Goal: Task Accomplishment & Management: Complete application form

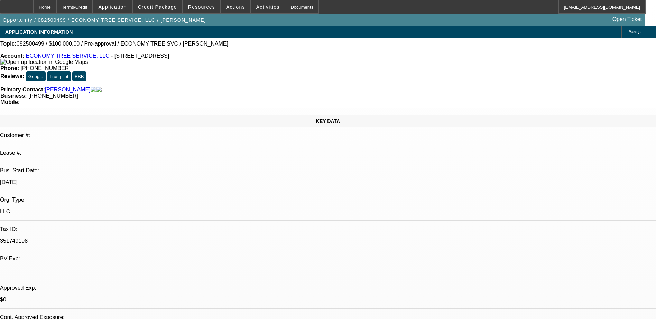
select select "0"
select select "2"
select select "0.1"
select select "4"
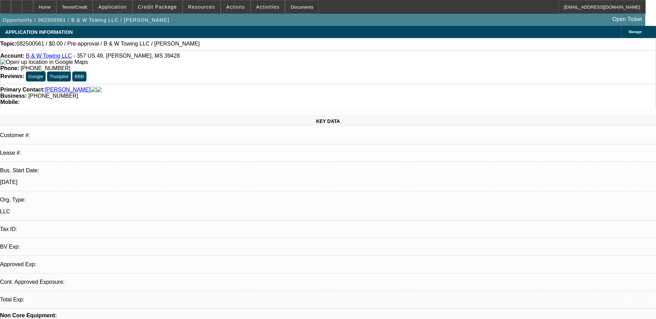
select select "0"
select select "2"
select select "0.1"
select select "1"
select select "2"
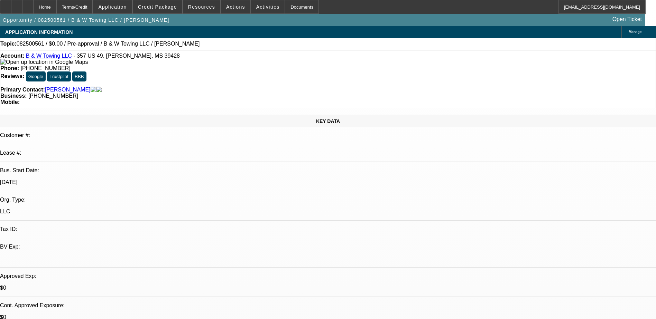
select select "4"
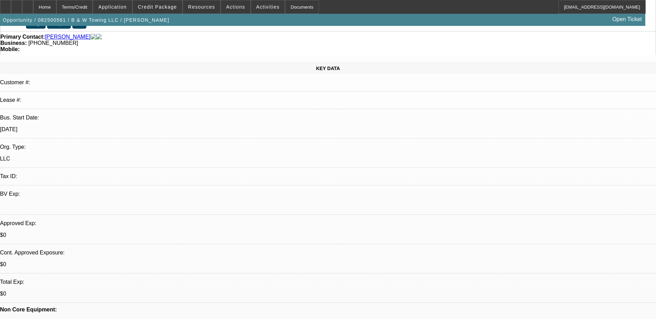
scroll to position [69, 0]
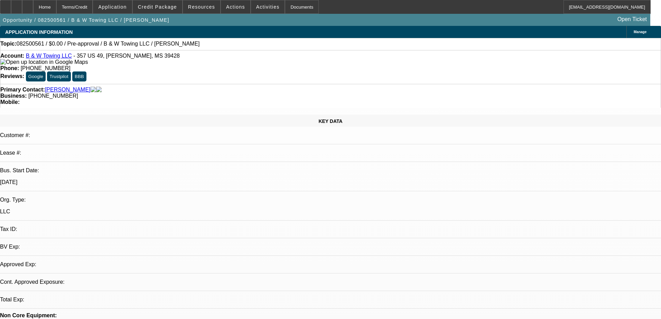
select select "0"
select select "2"
select select "0.1"
select select "1"
select select "2"
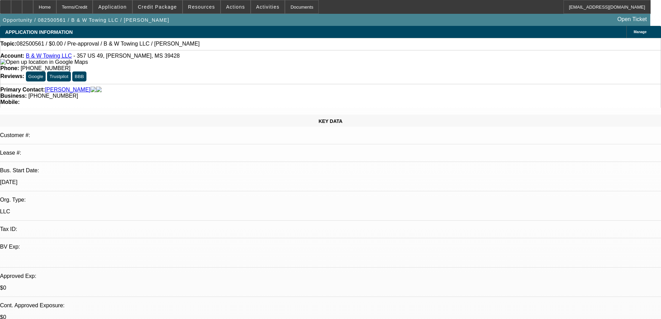
select select "4"
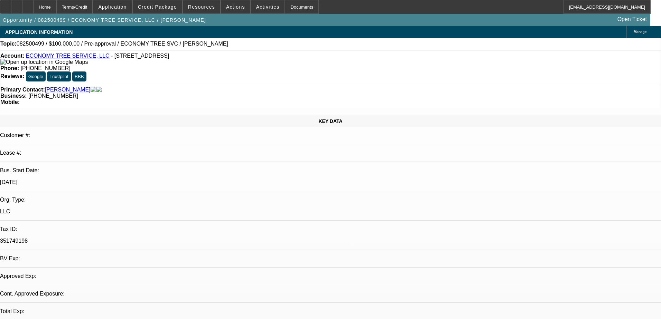
select select "0"
select select "2"
select select "0.1"
select select "4"
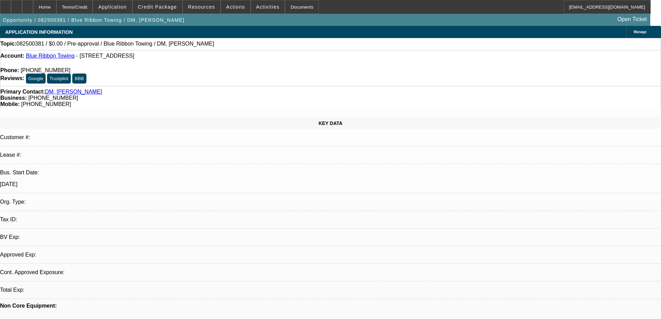
select select "0"
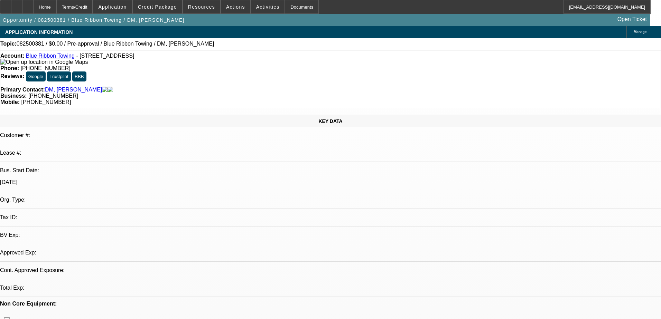
select select "2"
select select "0.1"
select select "4"
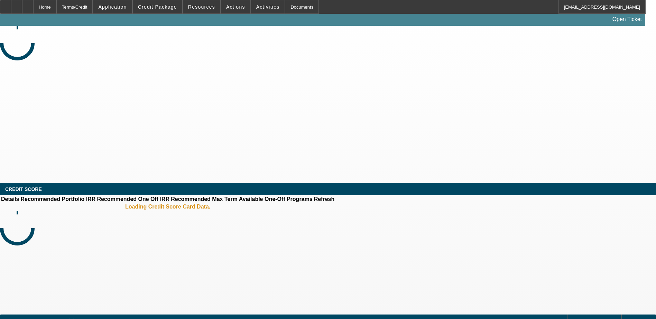
select select "0"
select select "2"
select select "0.1"
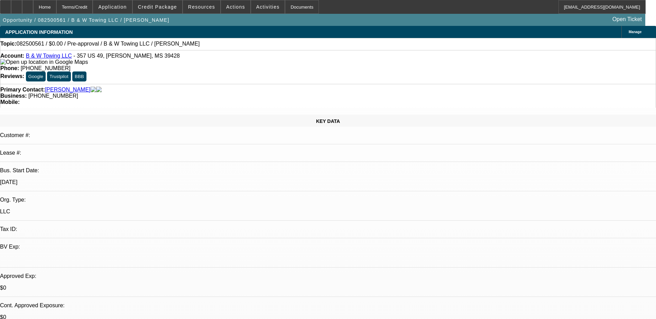
select select "1"
select select "2"
select select "4"
